Goal: Task Accomplishment & Management: Manage account settings

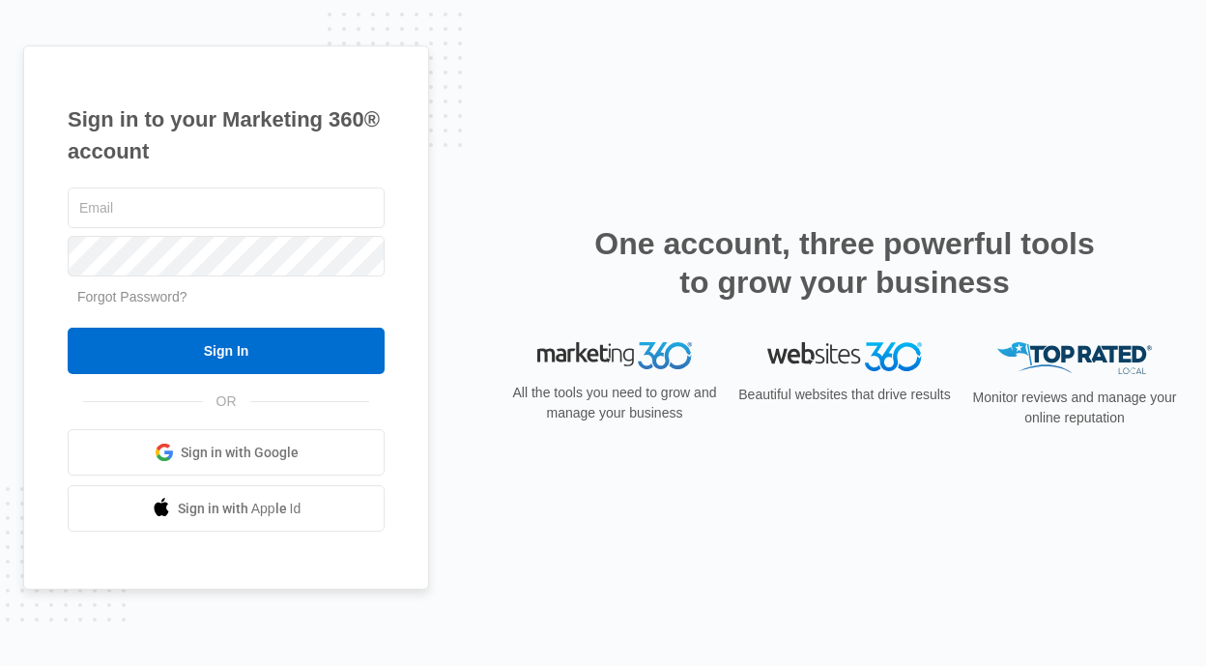
click at [383, 420] on div "OR Sign in with Google Sign in with Apple Id" at bounding box center [226, 466] width 317 height 130
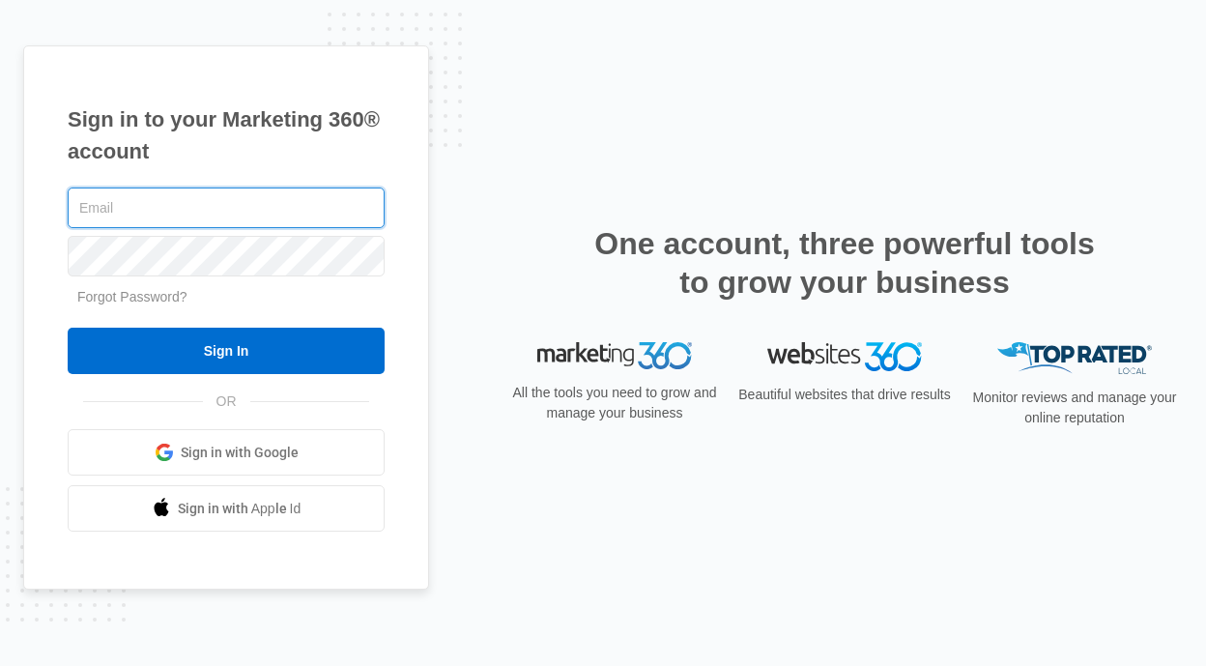
click at [263, 208] on input "text" at bounding box center [226, 207] width 317 height 41
type input "[EMAIL_ADDRESS][PERSON_NAME][DOMAIN_NAME]"
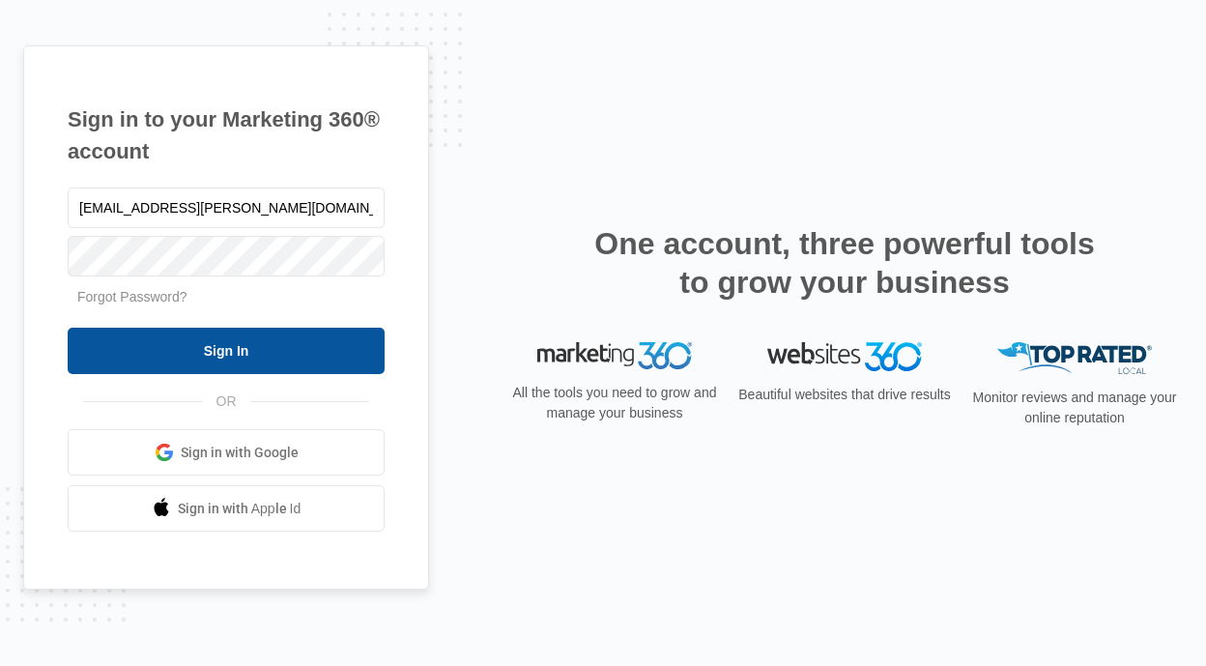
click at [262, 337] on input "Sign In" at bounding box center [226, 351] width 317 height 46
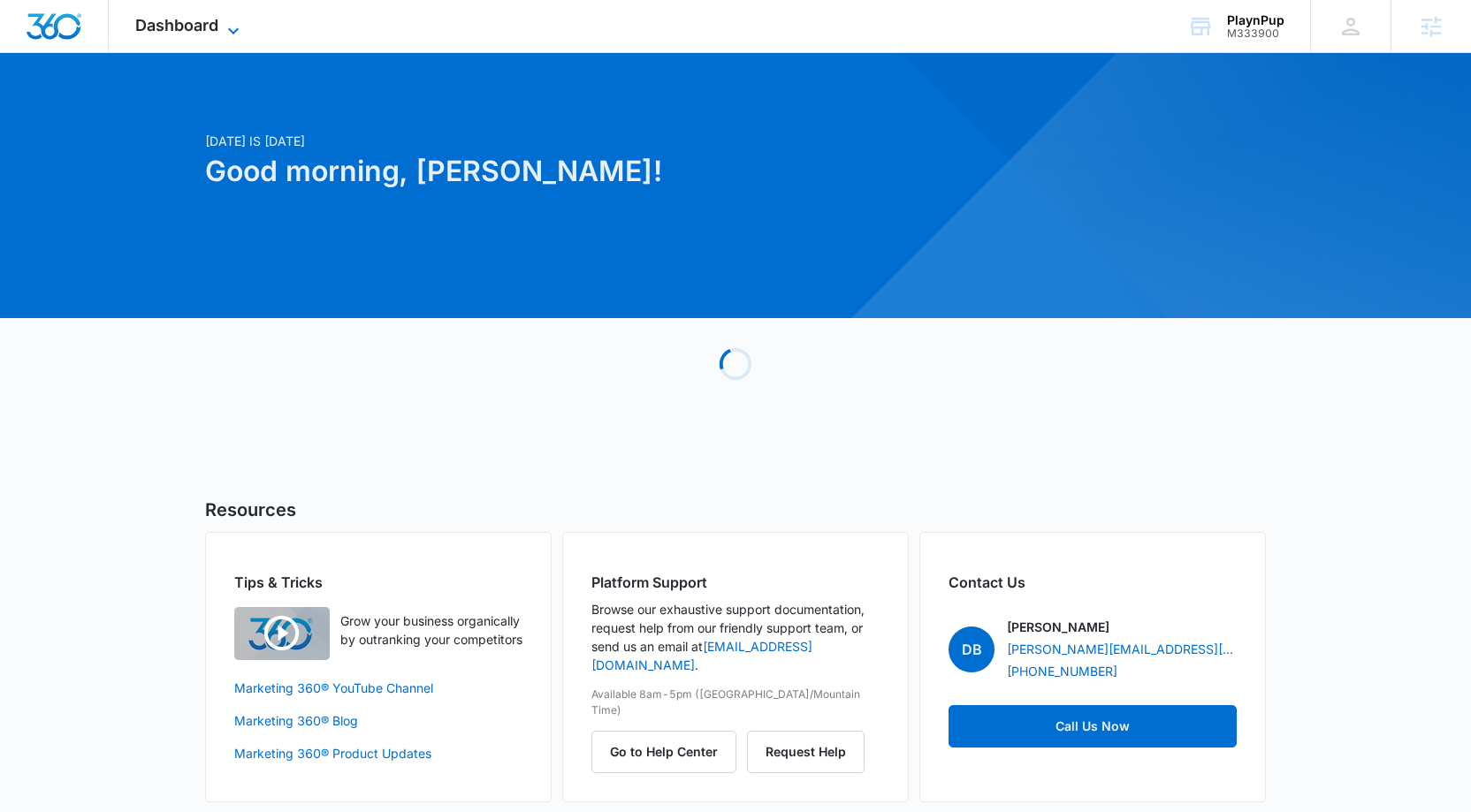
click at [238, 17] on div "Dashboard Apps Reputation Websites Forms CRM Email Social Shop Content Ads Inte…" at bounding box center [189, 26] width 162 height 52
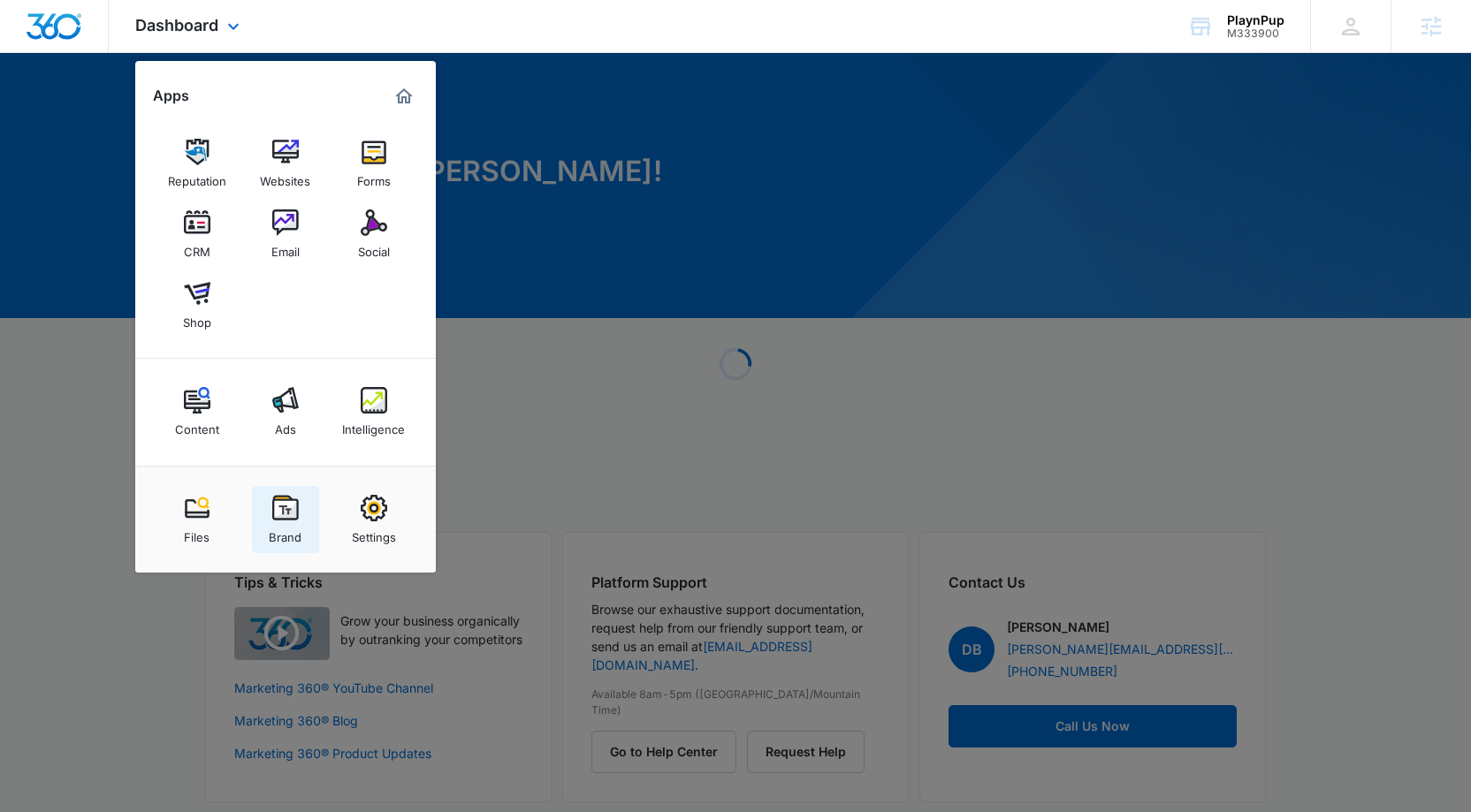
click at [294, 525] on div "Brand" at bounding box center [285, 532] width 33 height 23
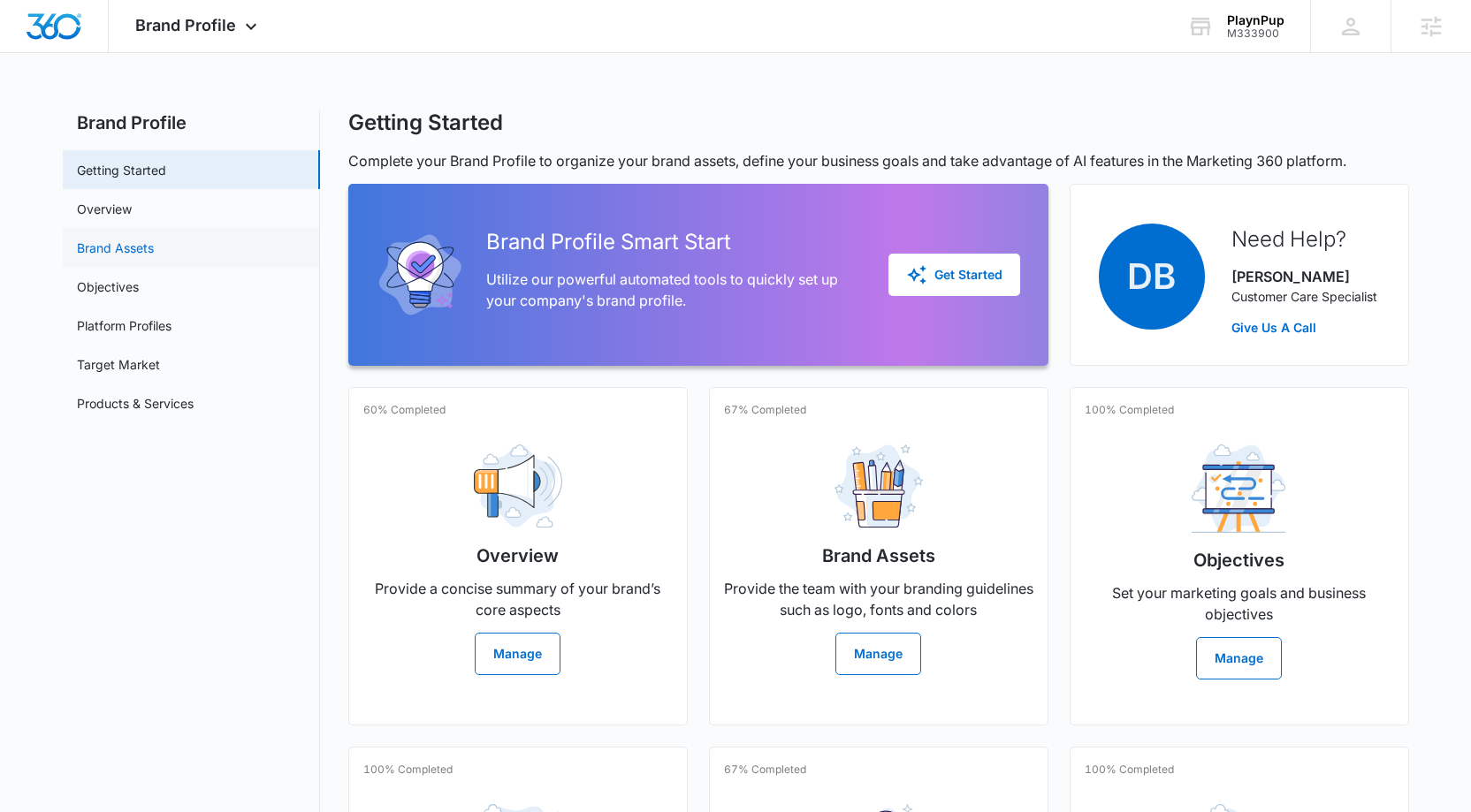
click at [154, 239] on link "Brand Assets" at bounding box center [115, 248] width 77 height 18
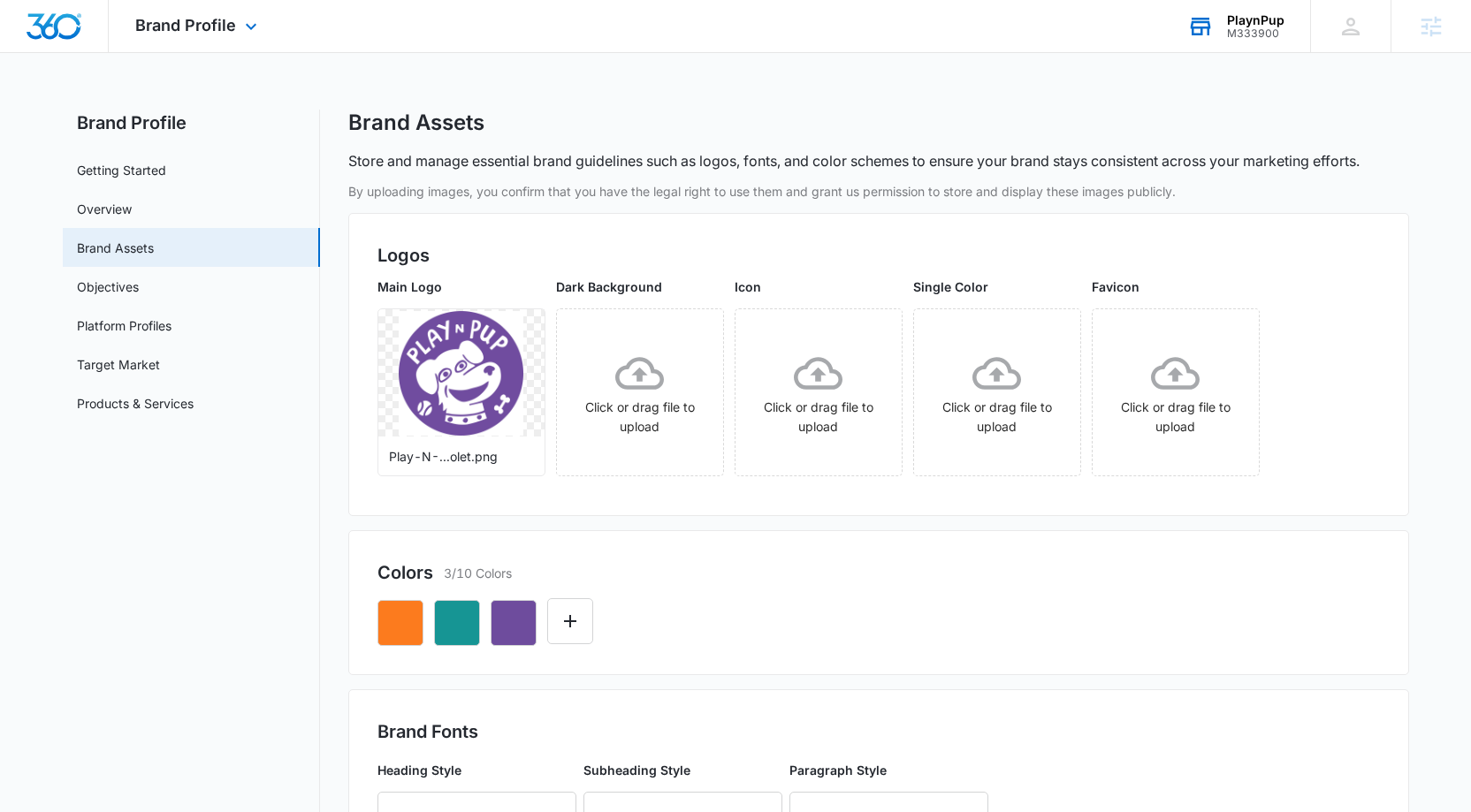
click at [1252, 28] on div "M333900" at bounding box center [1255, 34] width 58 height 13
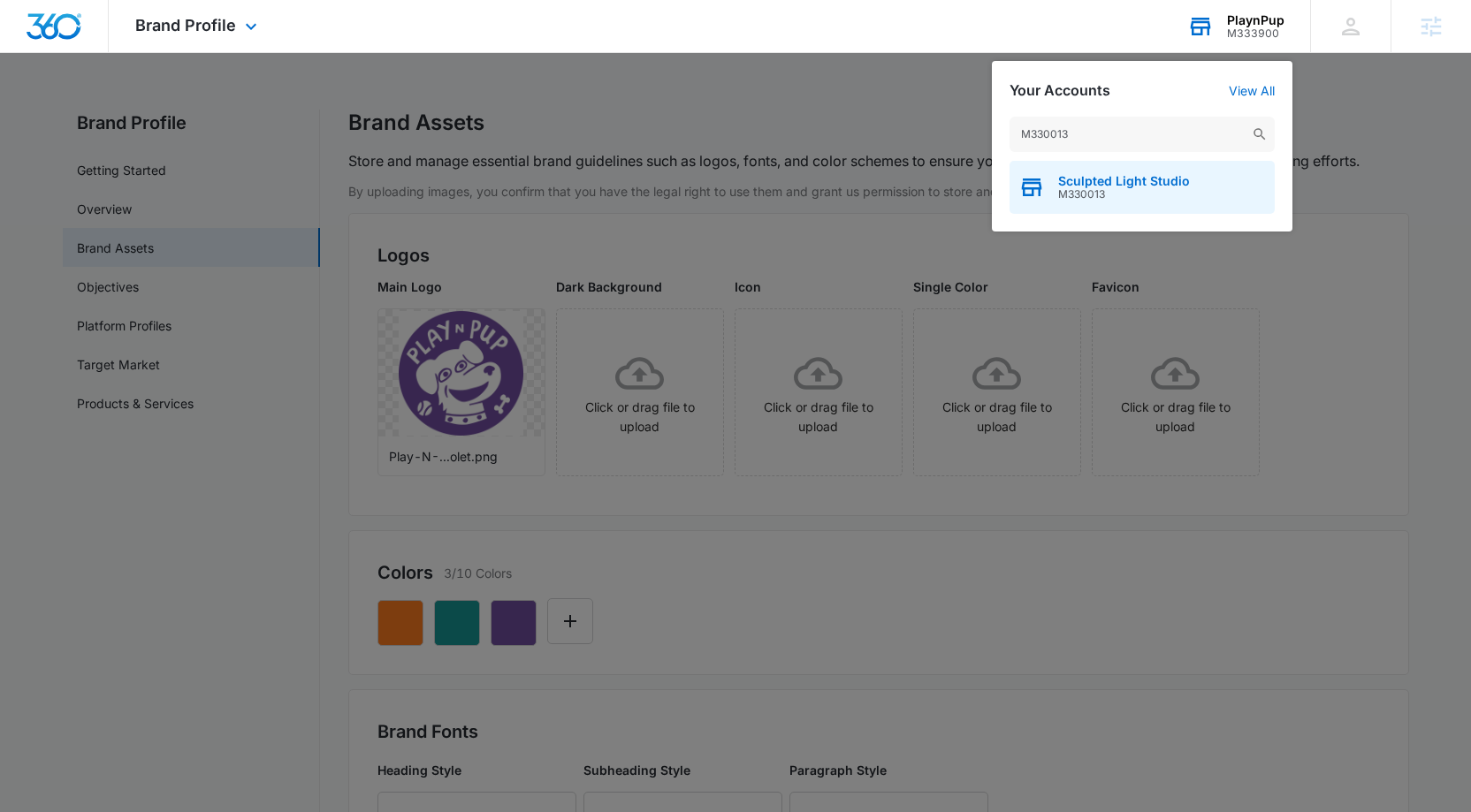
type input "M330013"
click at [1098, 178] on span "Sculpted Light Studio" at bounding box center [1124, 180] width 132 height 14
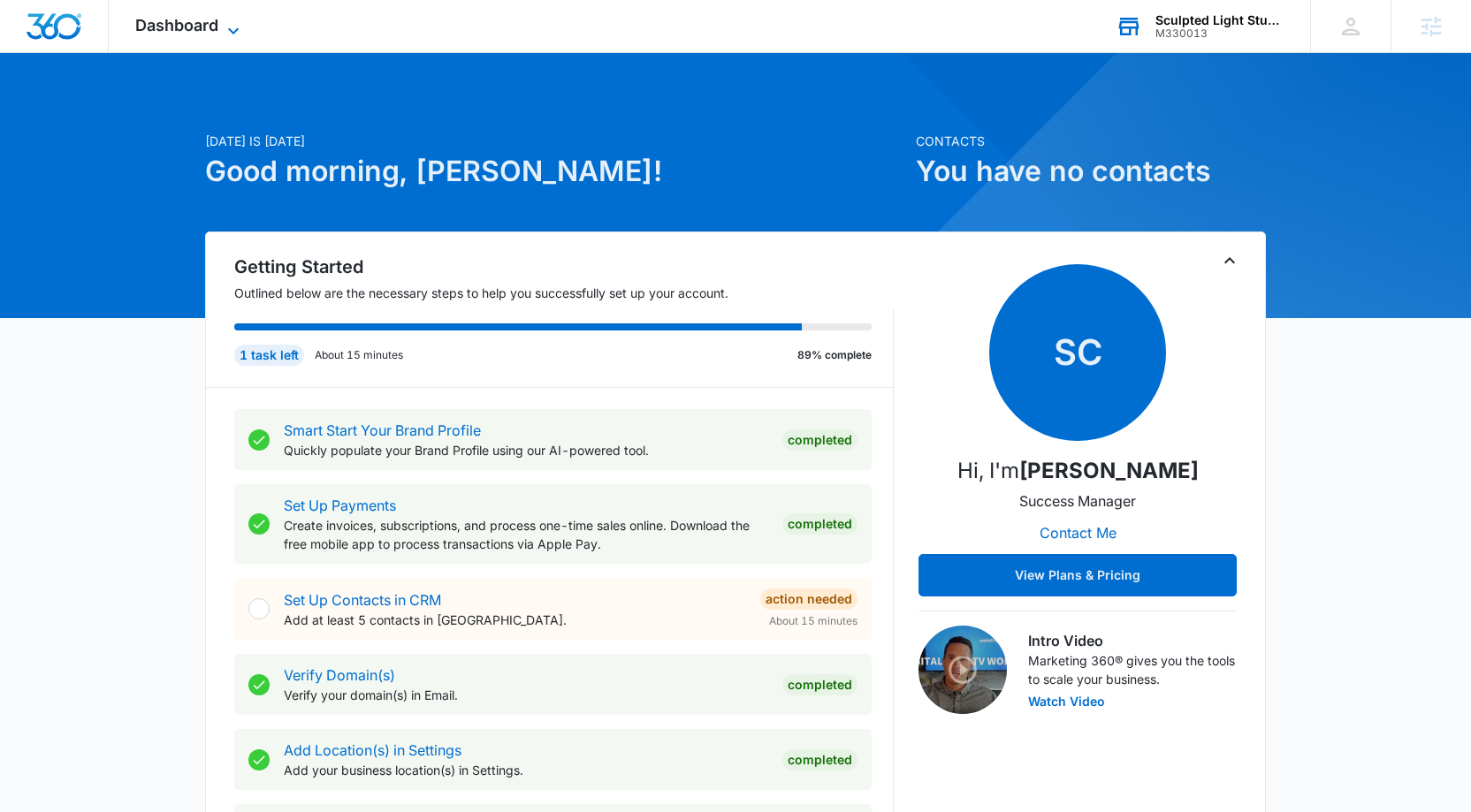
click at [235, 33] on icon at bounding box center [233, 30] width 21 height 21
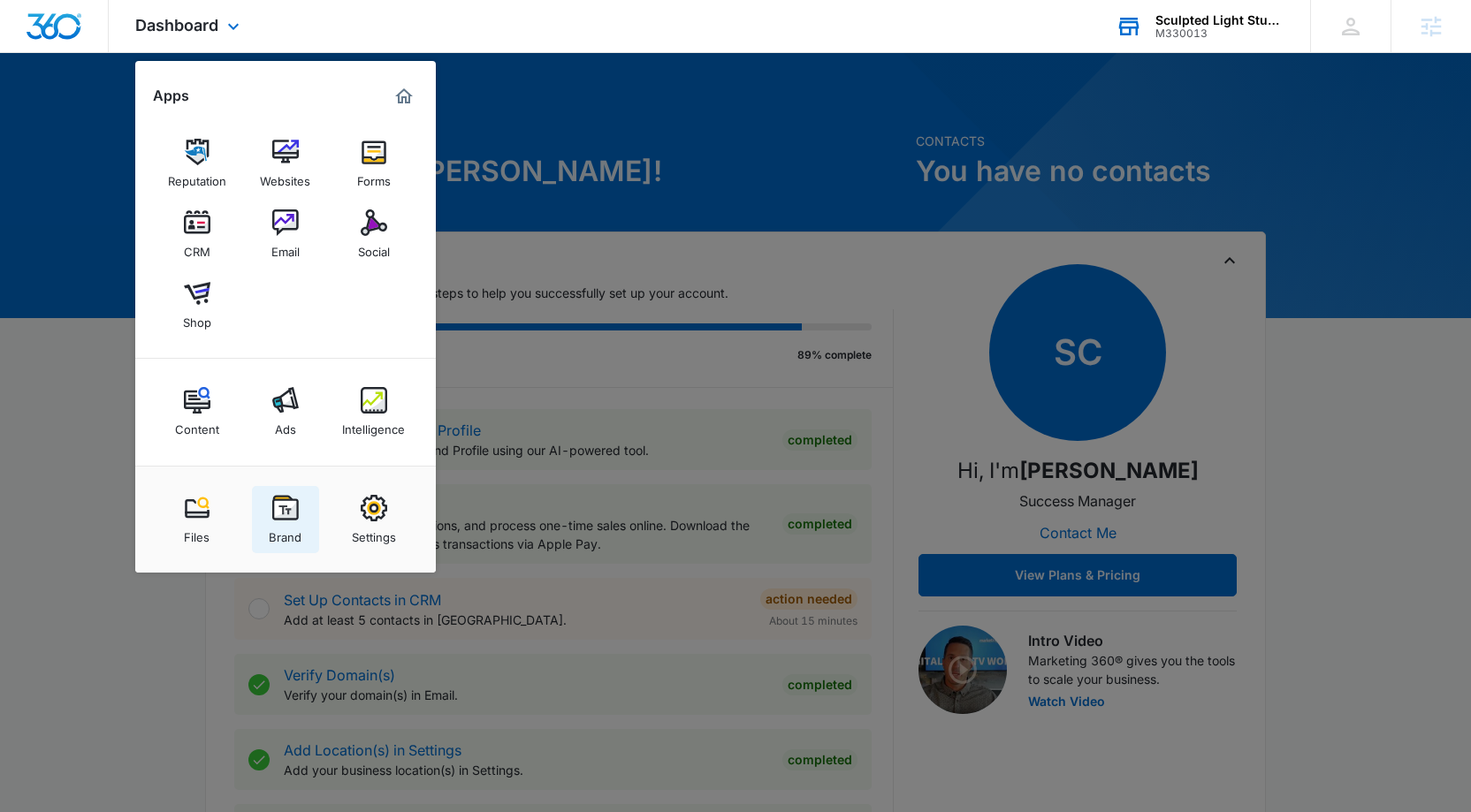
click at [290, 502] on img at bounding box center [285, 508] width 27 height 27
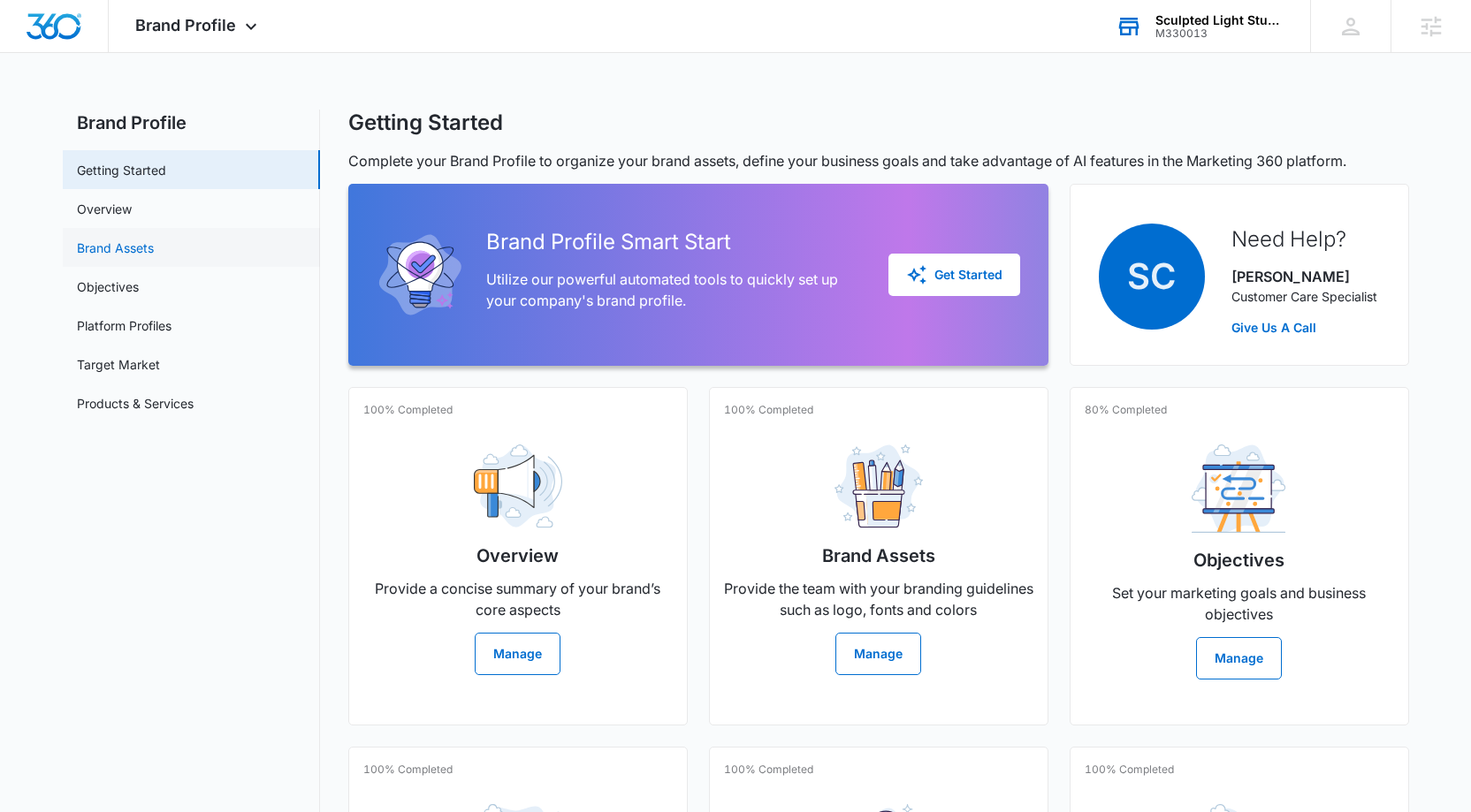
click at [150, 250] on link "Brand Assets" at bounding box center [115, 248] width 77 height 18
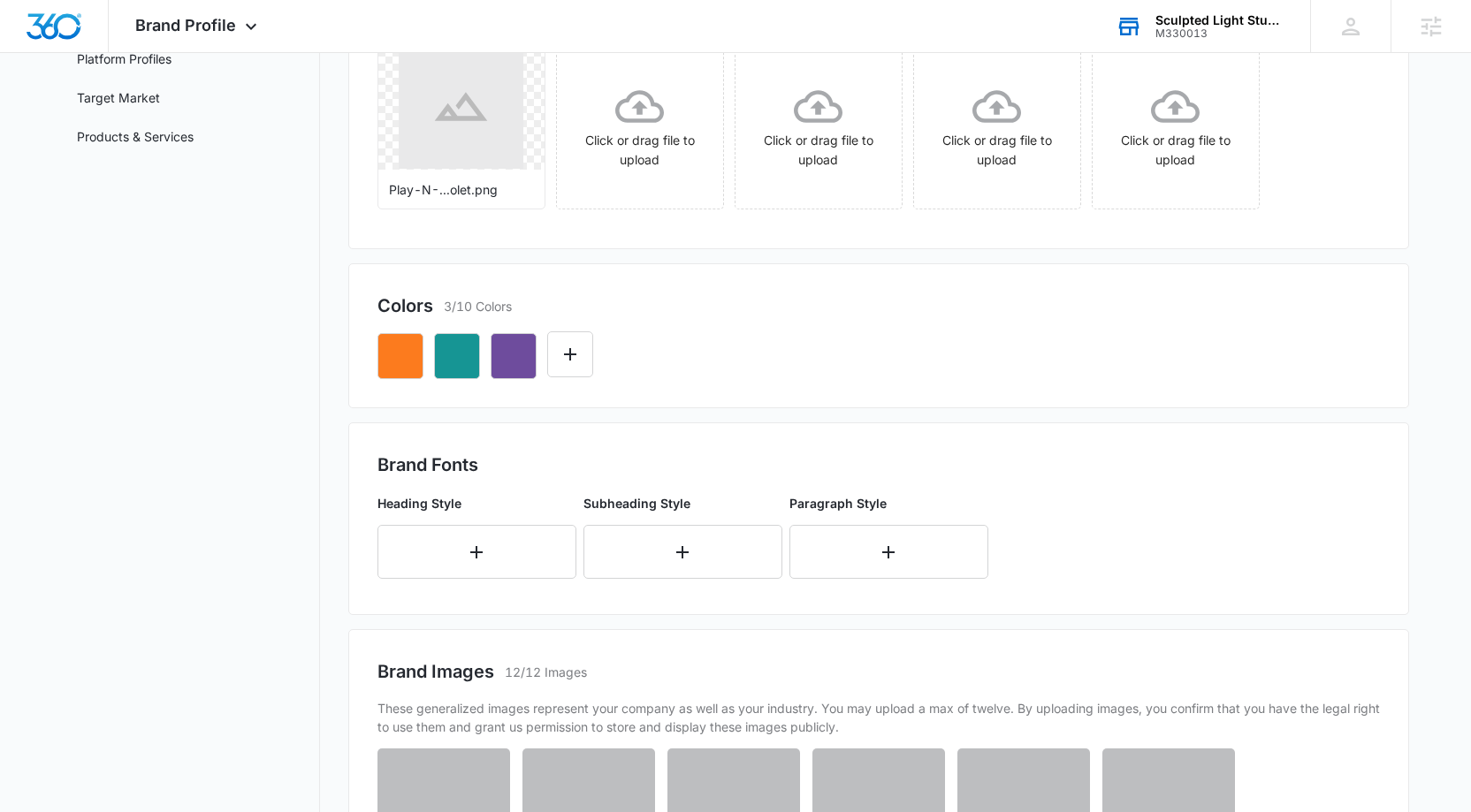
scroll to position [410, 0]
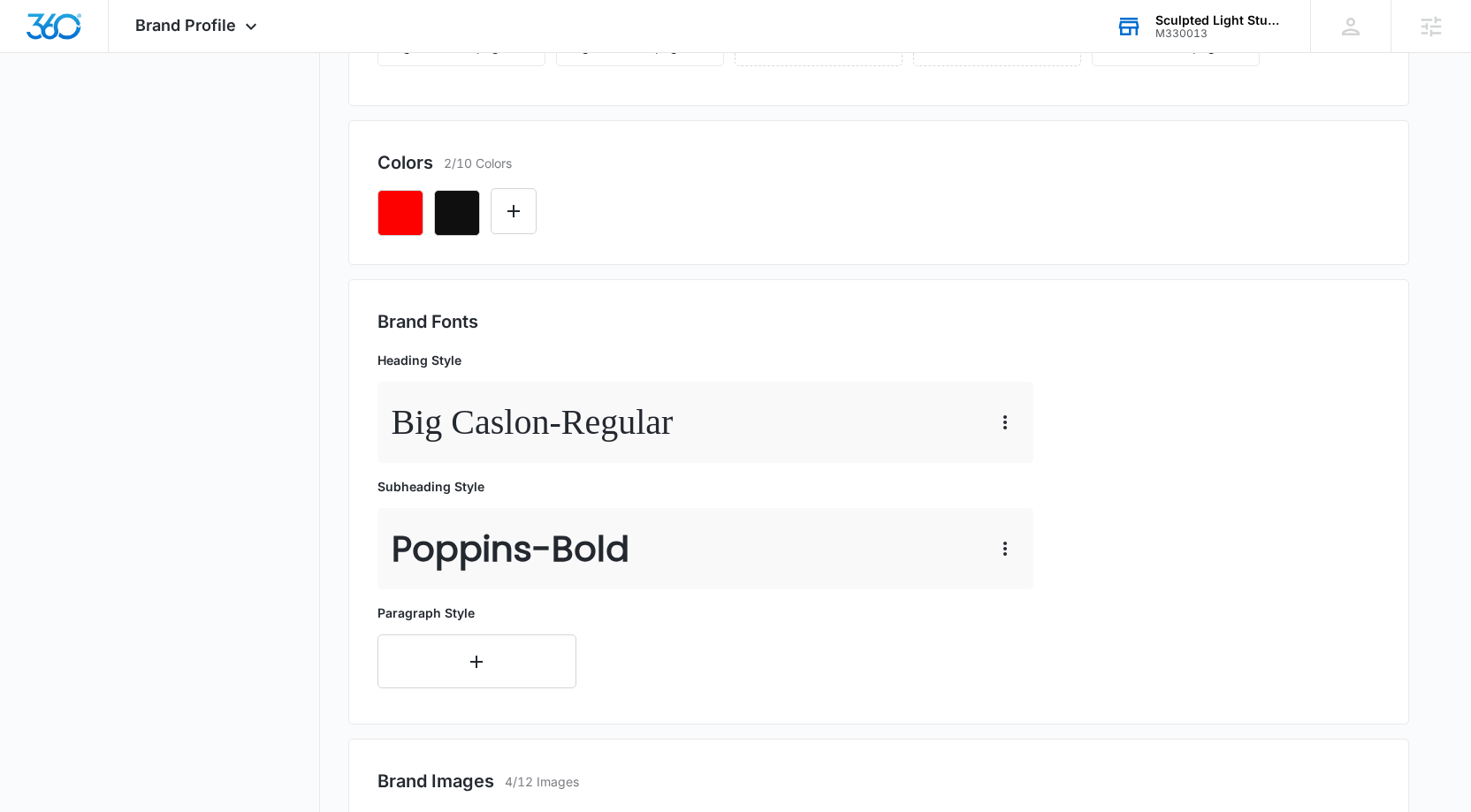
click at [415, 426] on p "Big Caslon - Regular" at bounding box center [532, 422] width 282 height 53
copy p "Big"
click at [500, 421] on p "Big Caslon - Regular" at bounding box center [532, 422] width 282 height 53
drag, startPoint x: 560, startPoint y: 431, endPoint x: 389, endPoint y: 428, distance: 171.0
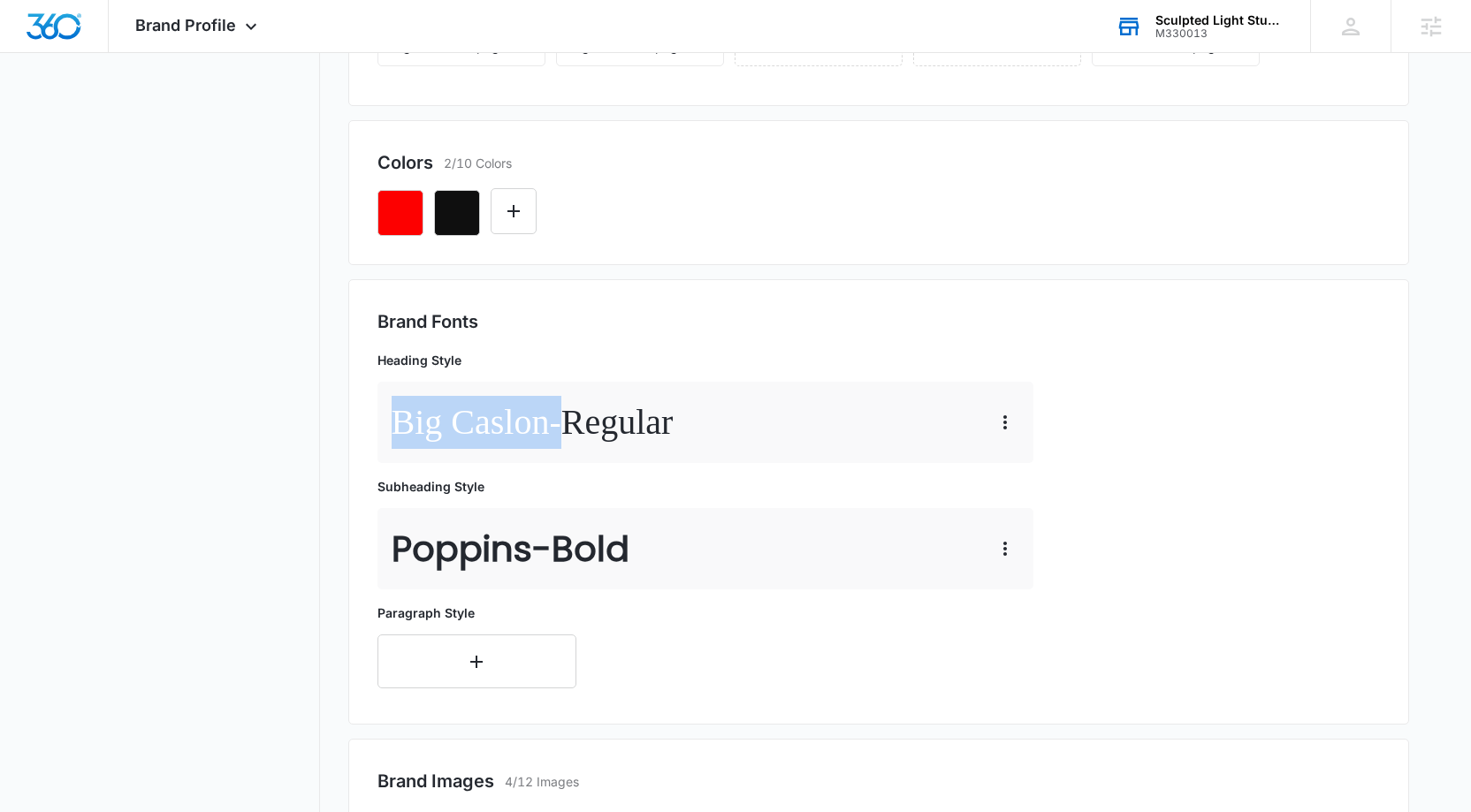
click at [389, 428] on div "Big Caslon - Regular" at bounding box center [705, 422] width 656 height 81
copy p "Big Caslon"
